Goal: Entertainment & Leisure: Consume media (video, audio)

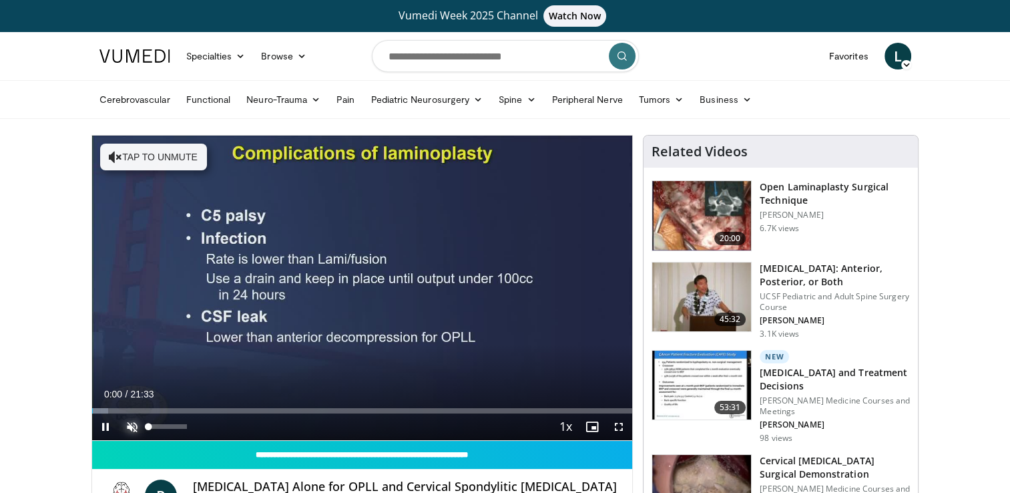
click at [131, 424] on span "Video Player" at bounding box center [132, 426] width 27 height 27
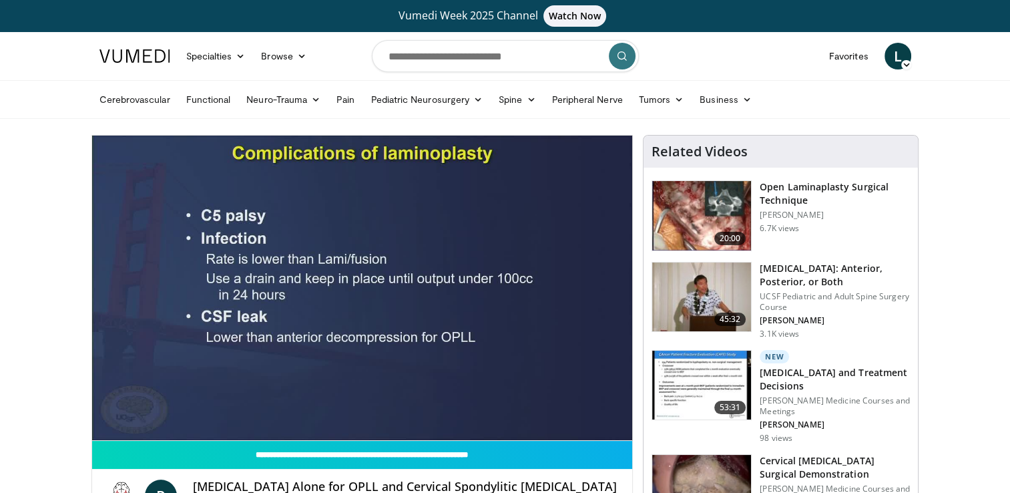
click at [0, 167] on html "Vumedi Week 2025 Channel Watch Now Specialties Adult & Family Medicine Allergy,…" at bounding box center [505, 246] width 1010 height 493
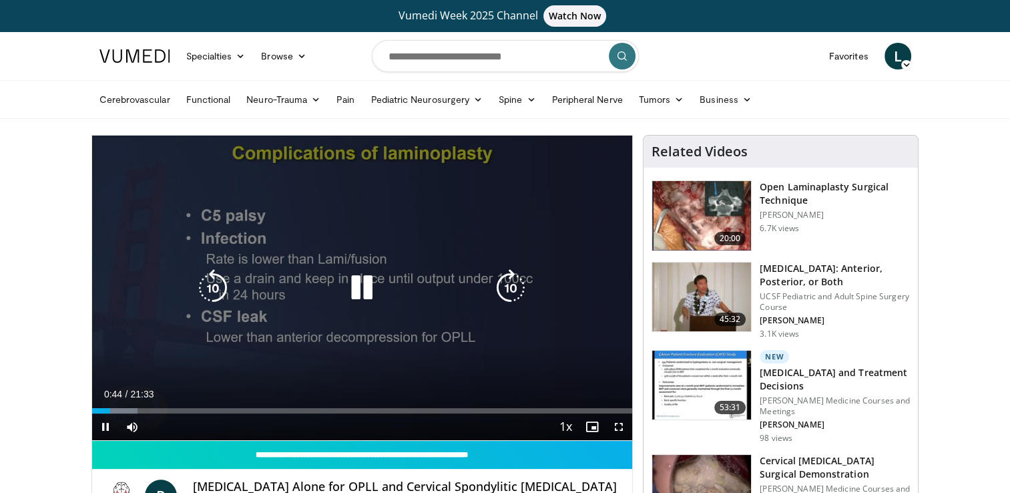
click at [517, 285] on icon "Video Player" at bounding box center [510, 287] width 37 height 37
click at [518, 285] on icon "Video Player" at bounding box center [510, 287] width 37 height 37
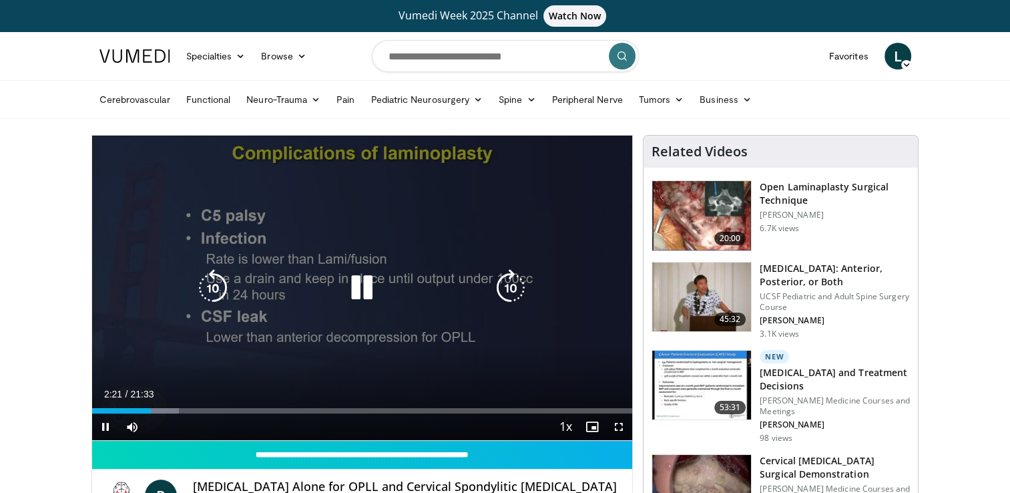
click at [510, 290] on icon "Video Player" at bounding box center [510, 287] width 37 height 37
click at [507, 292] on icon "Video Player" at bounding box center [510, 287] width 37 height 37
click at [510, 289] on icon "Video Player" at bounding box center [510, 287] width 37 height 37
click at [513, 288] on icon "Video Player" at bounding box center [510, 287] width 37 height 37
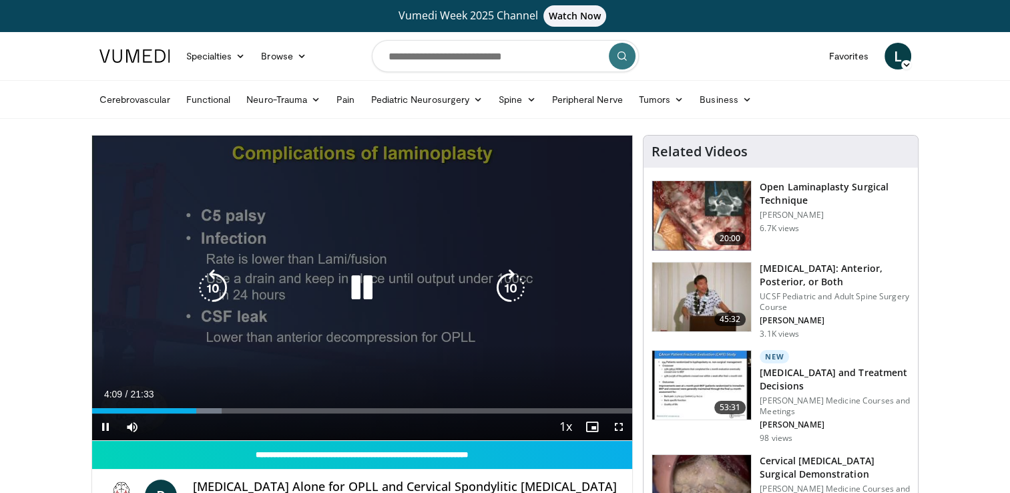
click at [358, 278] on icon "Video Player" at bounding box center [361, 287] width 37 height 37
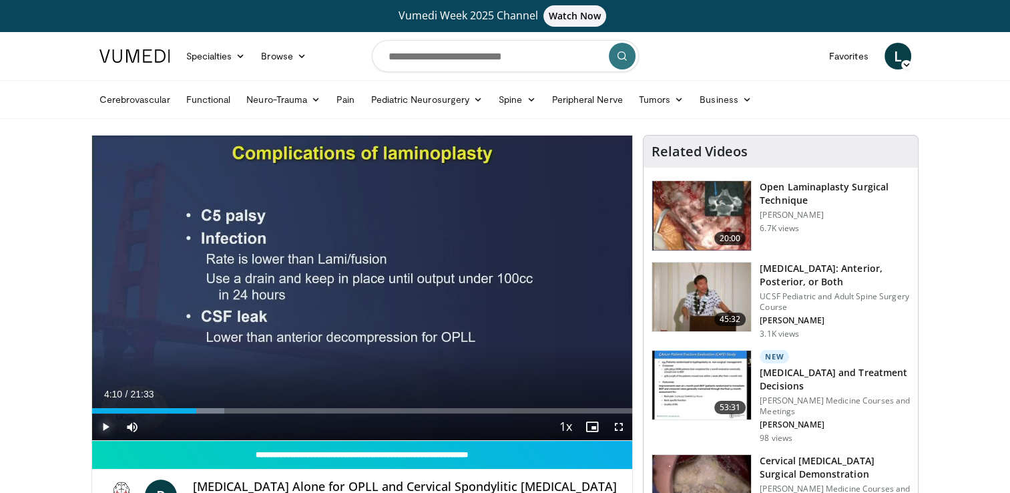
click at [99, 426] on span "Video Player" at bounding box center [105, 426] width 27 height 27
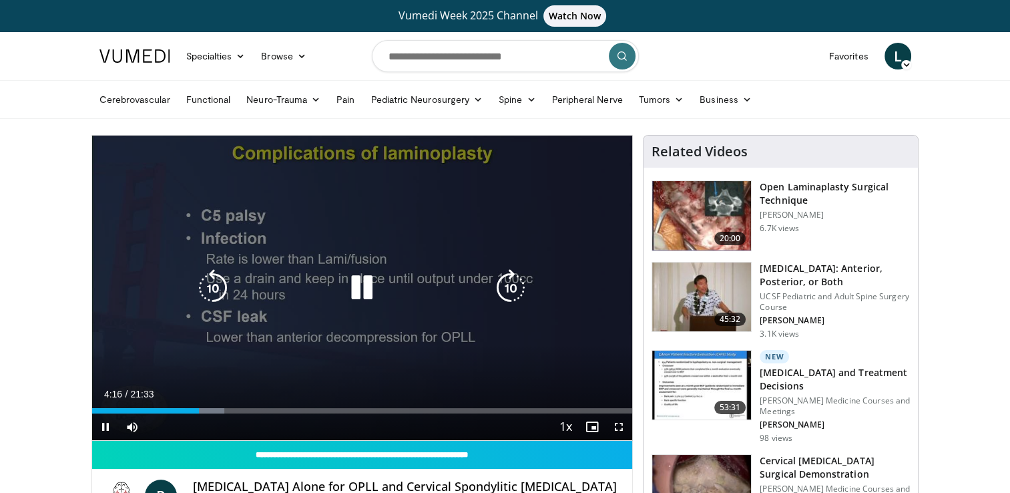
click at [519, 284] on icon "Video Player" at bounding box center [510, 287] width 37 height 37
click at [515, 287] on icon "Video Player" at bounding box center [510, 287] width 37 height 37
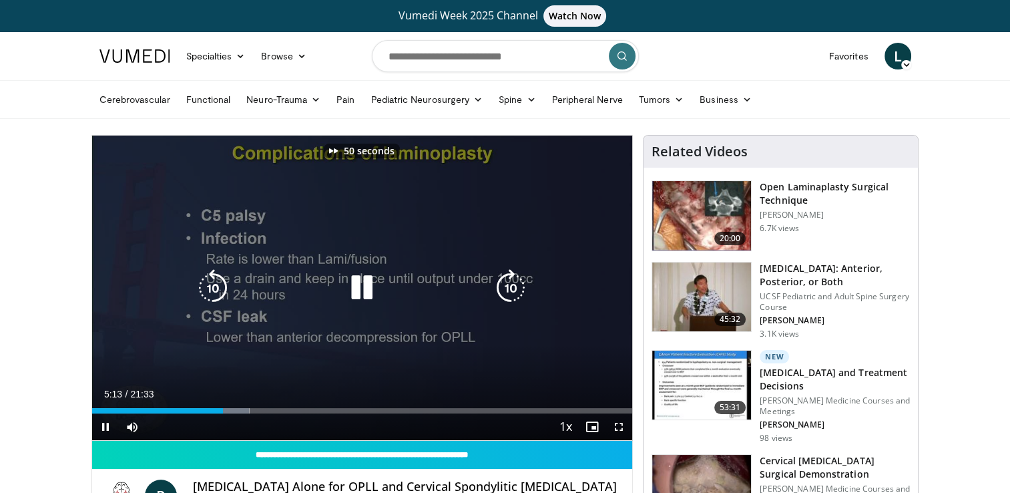
click at [515, 287] on icon "Video Player" at bounding box center [510, 287] width 37 height 37
click at [506, 288] on icon "Video Player" at bounding box center [510, 287] width 37 height 37
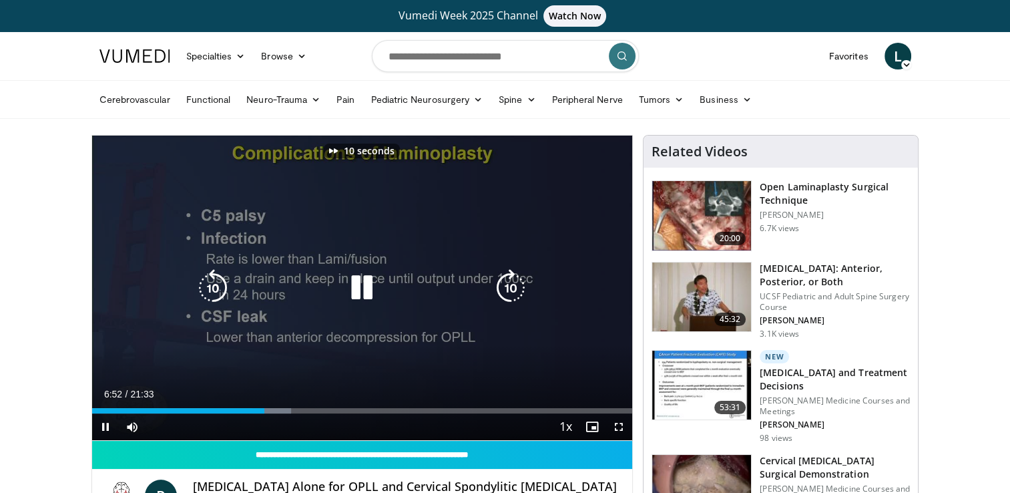
click at [505, 288] on icon "Video Player" at bounding box center [510, 287] width 37 height 37
click at [513, 290] on icon "Video Player" at bounding box center [510, 287] width 37 height 37
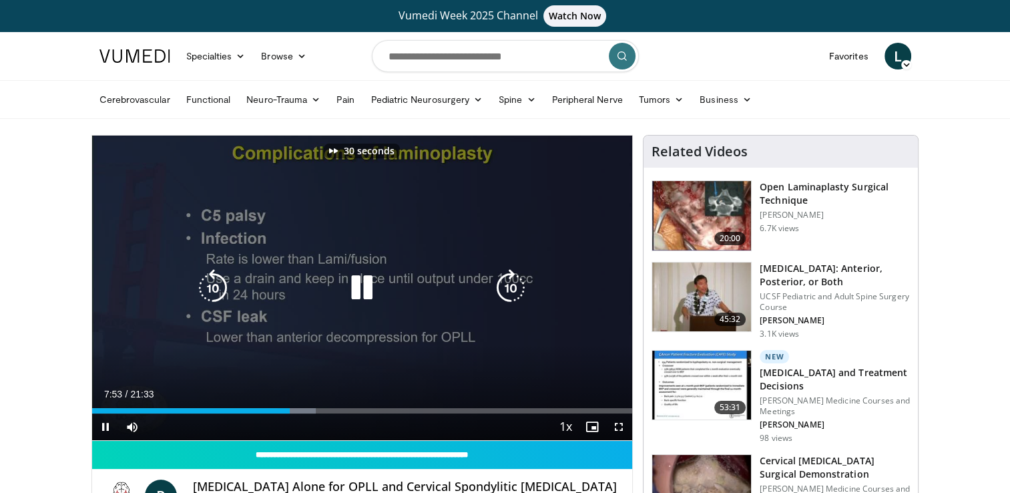
click at [513, 290] on icon "Video Player" at bounding box center [510, 287] width 37 height 37
click at [513, 289] on icon "Video Player" at bounding box center [510, 287] width 37 height 37
click at [350, 295] on icon "Video Player" at bounding box center [361, 287] width 37 height 37
click at [370, 282] on icon "Video Player" at bounding box center [361, 287] width 37 height 37
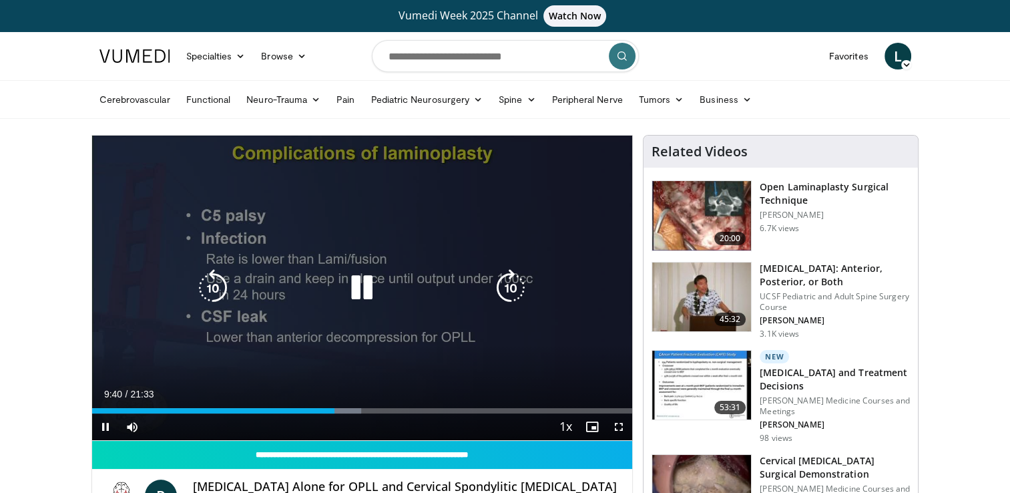
click at [505, 290] on icon "Video Player" at bounding box center [510, 287] width 37 height 37
click at [514, 289] on icon "Video Player" at bounding box center [510, 287] width 37 height 37
click at [515, 289] on icon "Video Player" at bounding box center [510, 287] width 37 height 37
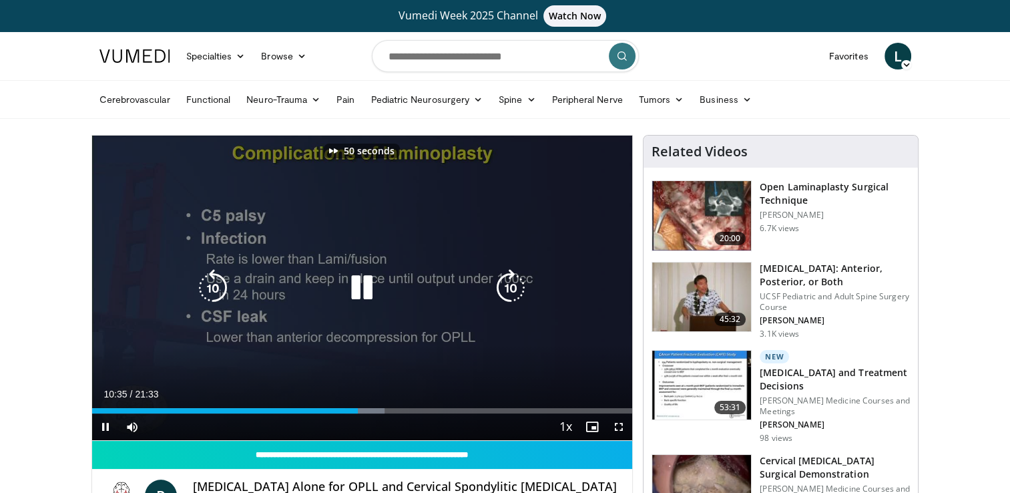
click at [527, 289] on icon "Video Player" at bounding box center [510, 287] width 37 height 37
click at [522, 290] on icon "Video Player" at bounding box center [510, 287] width 37 height 37
click at [518, 289] on icon "Video Player" at bounding box center [510, 287] width 37 height 37
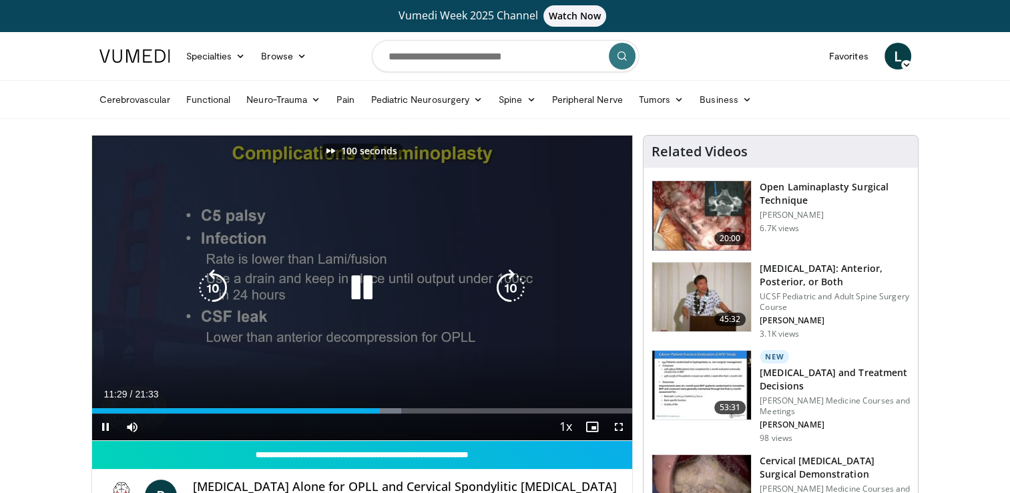
click at [518, 289] on icon "Video Player" at bounding box center [510, 287] width 37 height 37
click at [512, 292] on icon "Video Player" at bounding box center [510, 287] width 37 height 37
click at [511, 300] on icon "Video Player" at bounding box center [510, 287] width 37 height 37
click at [511, 302] on icon "Video Player" at bounding box center [510, 287] width 37 height 37
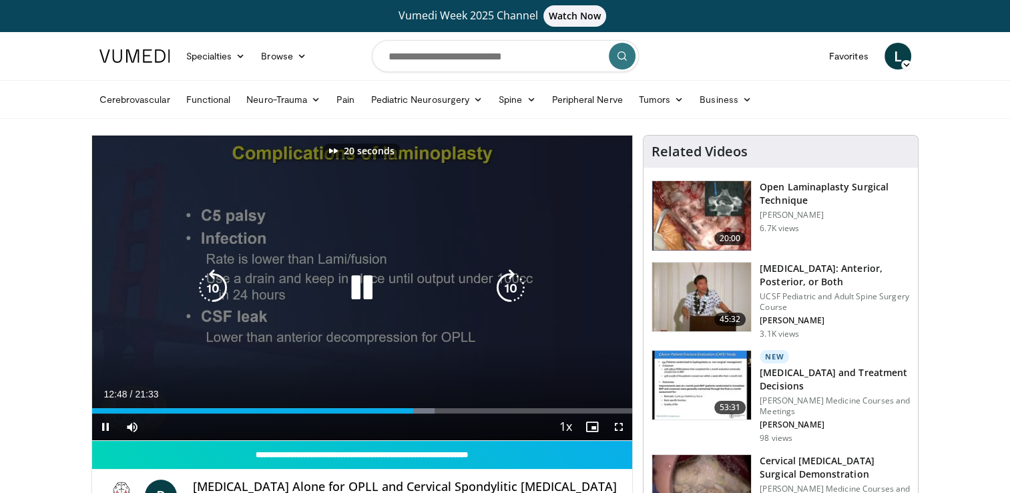
click at [511, 302] on icon "Video Player" at bounding box center [510, 287] width 37 height 37
click at [504, 299] on icon "Video Player" at bounding box center [510, 287] width 37 height 37
click at [509, 296] on icon "Video Player" at bounding box center [510, 287] width 37 height 37
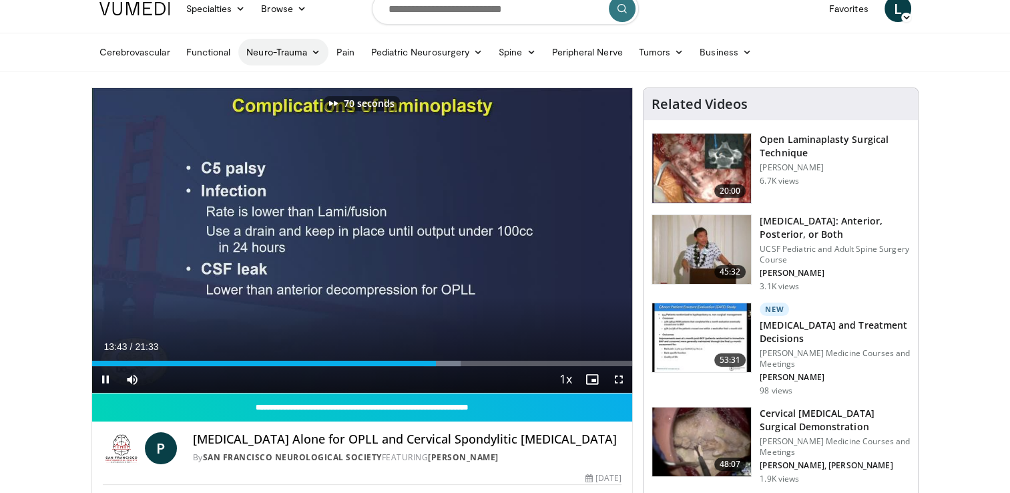
scroll to position [67, 0]
